Goal: Information Seeking & Learning: Learn about a topic

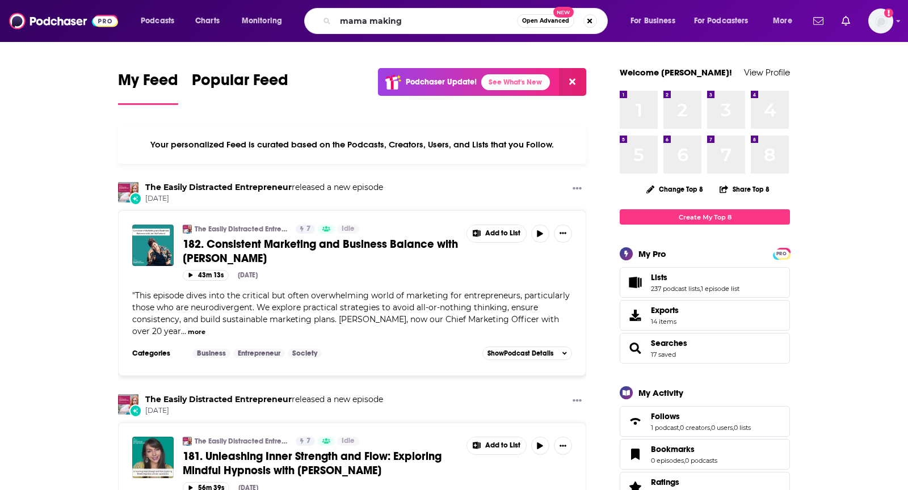
type input "mama making"
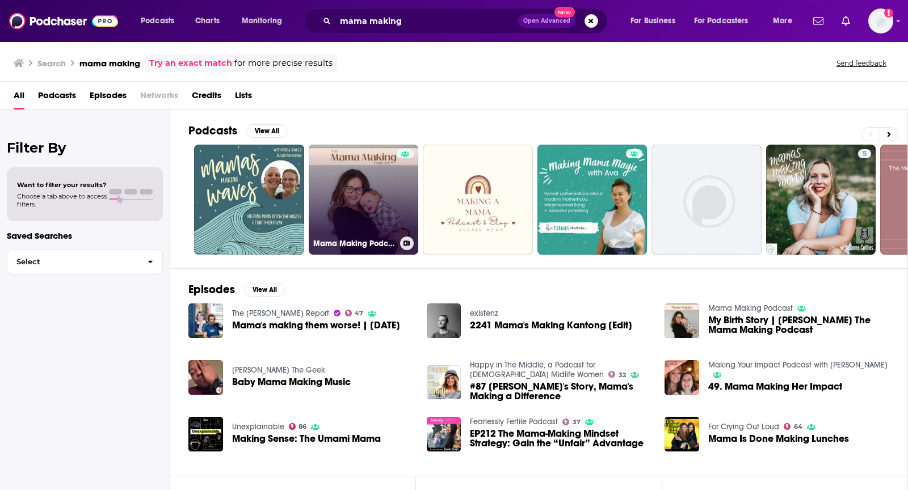
click at [353, 159] on link "Mama Making Podcast" at bounding box center [364, 200] width 110 height 110
